Goal: Task Accomplishment & Management: Use online tool/utility

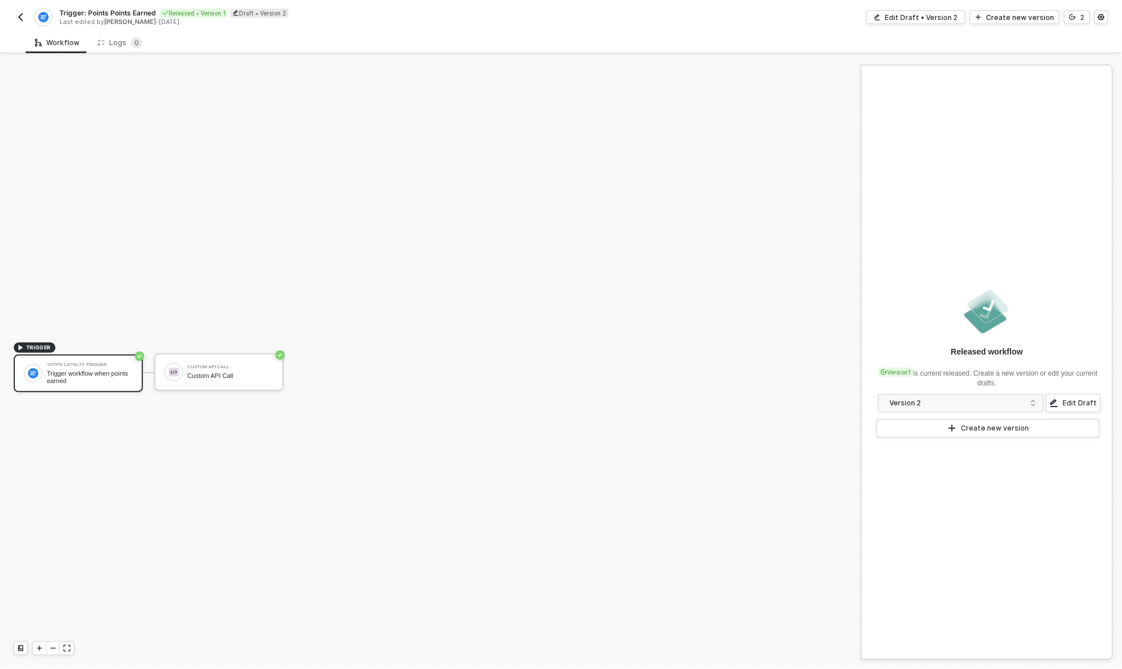
scroll to position [21, 0]
click at [939, 15] on div "Edit Draft • Version 2" at bounding box center [922, 18] width 73 height 10
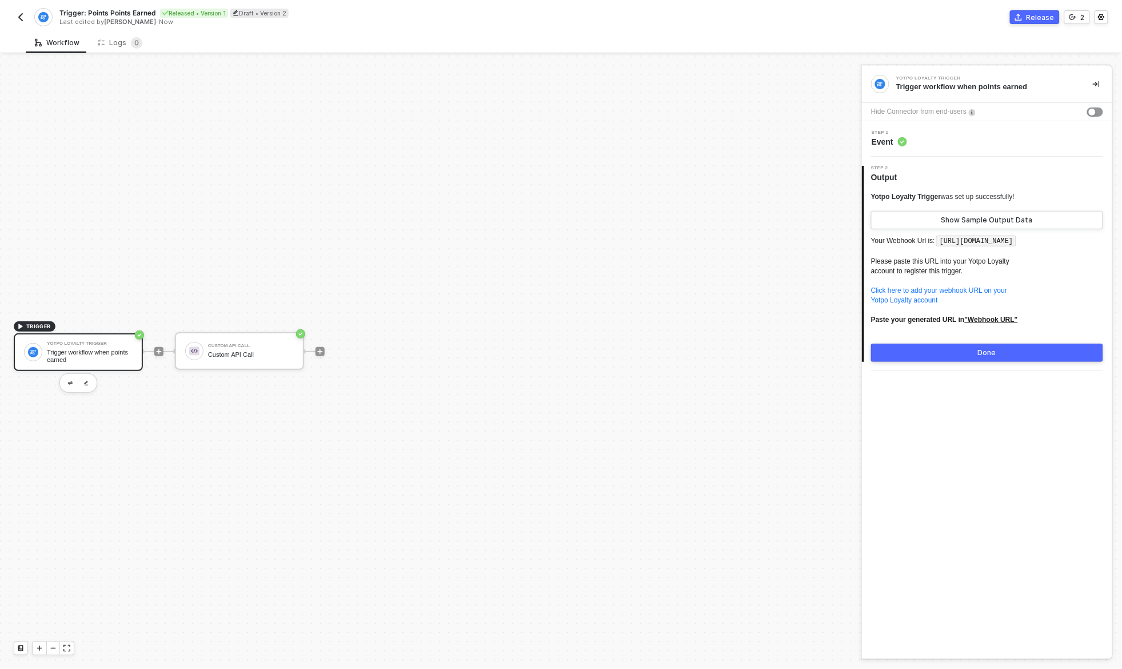
click at [950, 242] on code "[URL][DOMAIN_NAME]" at bounding box center [977, 241] width 80 height 11
drag, startPoint x: 950, startPoint y: 242, endPoint x: 933, endPoint y: 253, distance: 20.8
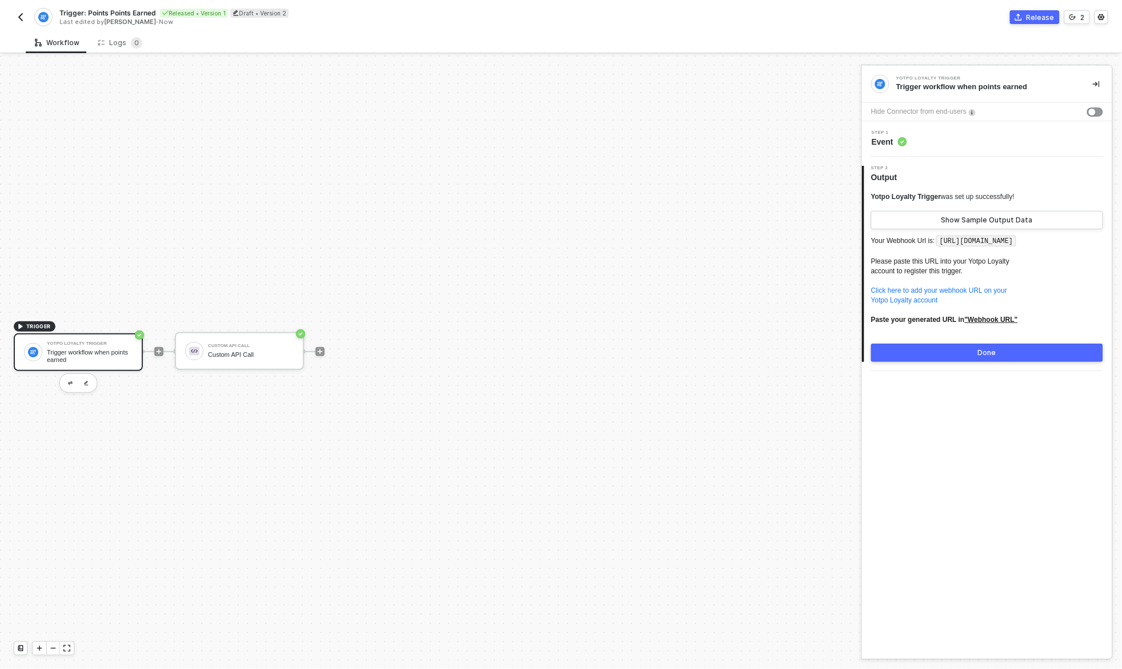
click at [937, 247] on code "[URL][DOMAIN_NAME]" at bounding box center [977, 241] width 80 height 11
click at [19, 19] on img "button" at bounding box center [20, 17] width 9 height 9
